Goal: Navigation & Orientation: Find specific page/section

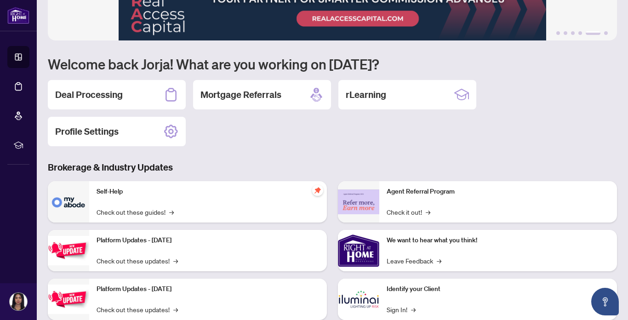
scroll to position [40, 0]
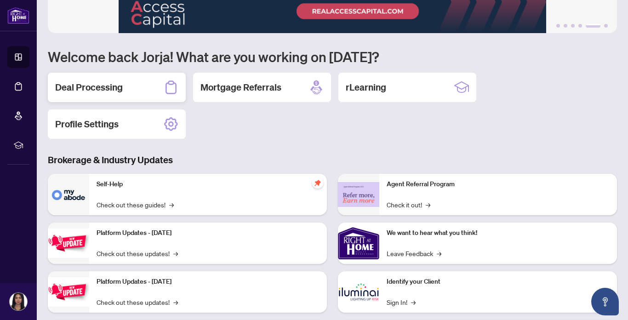
click at [153, 92] on div "Deal Processing" at bounding box center [117, 87] width 138 height 29
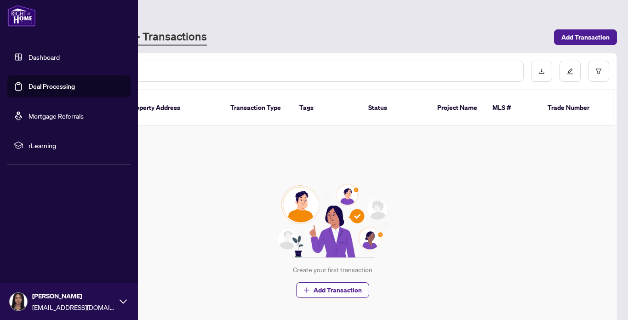
click at [28, 59] on link "Dashboard" at bounding box center [43, 57] width 31 height 8
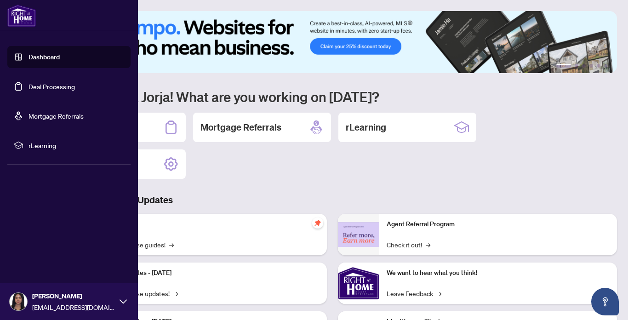
click at [71, 143] on span "rLearning" at bounding box center [76, 145] width 96 height 10
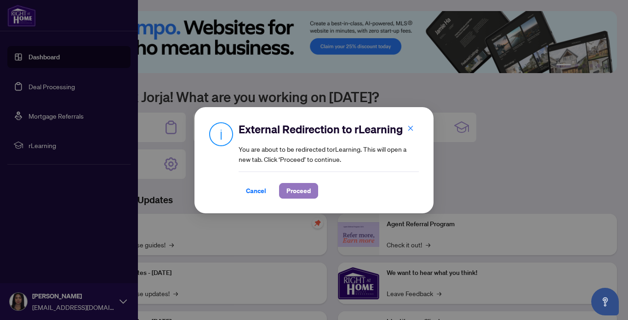
click at [296, 192] on span "Proceed" at bounding box center [298, 190] width 24 height 15
